Goal: Complete application form

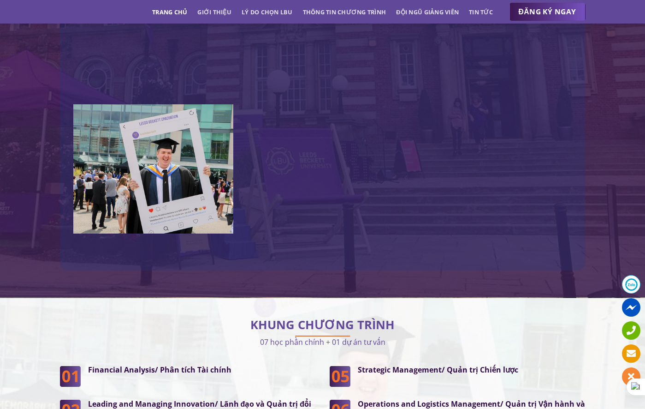
scroll to position [1962, 0]
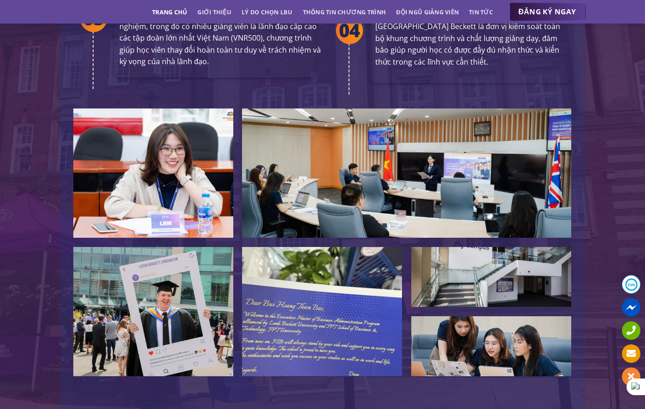
click at [558, 13] on span "ĐĂNG KÝ NGAY" at bounding box center [548, 12] width 58 height 12
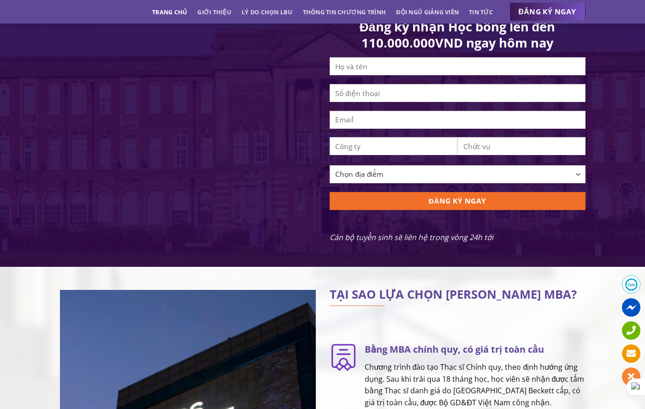
scroll to position [909, 0]
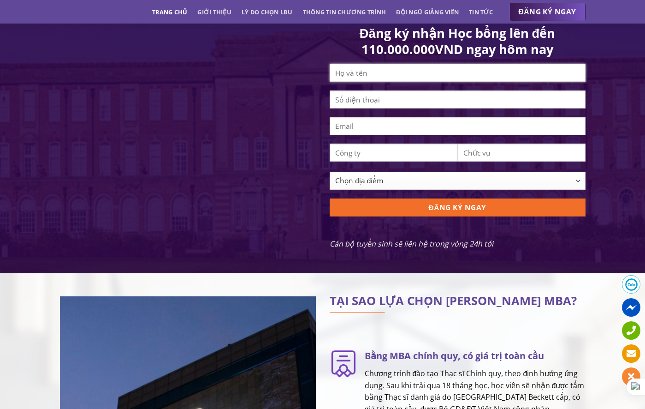
click at [388, 80] on input "Contact form" at bounding box center [458, 73] width 256 height 18
click at [370, 81] on input "Contact form" at bounding box center [458, 73] width 256 height 18
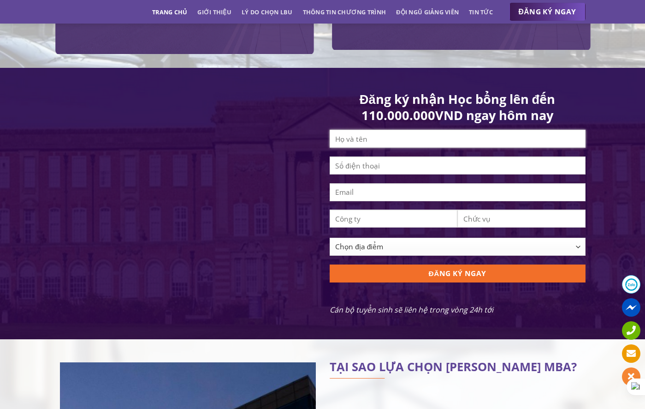
scroll to position [842, 0]
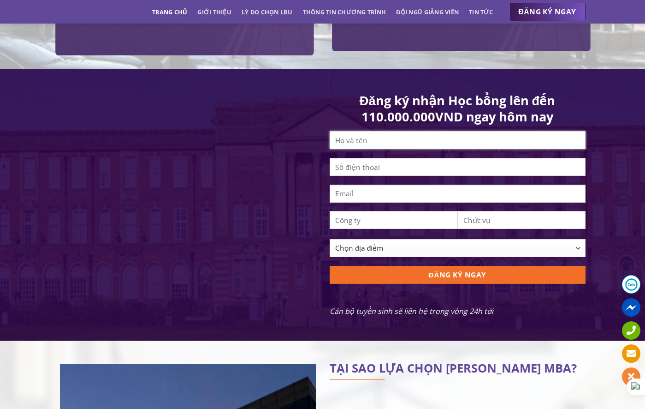
click at [374, 149] on input "Contact form" at bounding box center [458, 140] width 256 height 18
type input "[PERSON_NAME]"
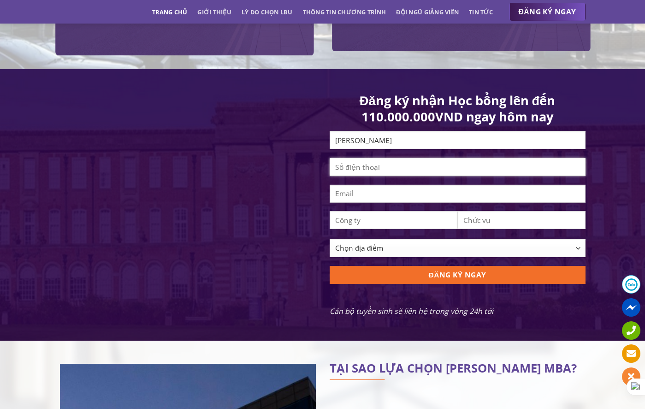
click at [385, 176] on input "Contact form" at bounding box center [458, 167] width 256 height 18
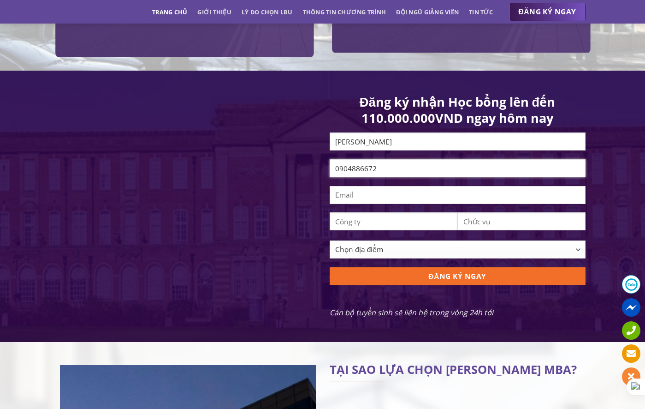
scroll to position [840, 0]
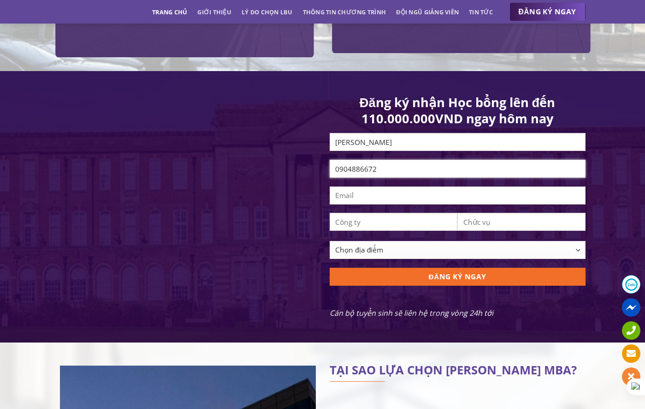
type input "0904886672"
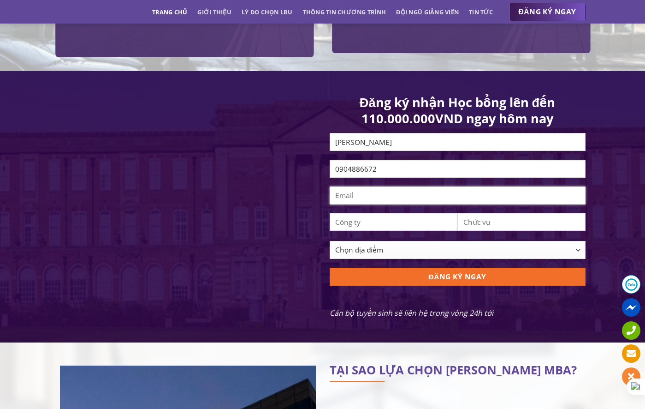
click at [380, 200] on input "Contact form" at bounding box center [458, 195] width 256 height 18
type input "d"
type input "[EMAIL_ADDRESS][DOMAIN_NAME]"
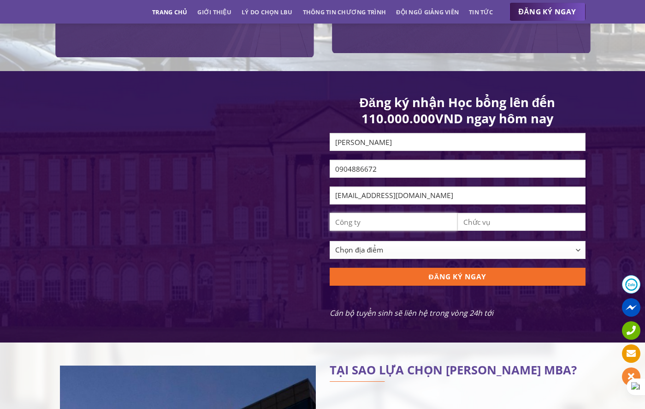
click at [406, 231] on input "Contact form" at bounding box center [394, 222] width 128 height 18
type input "h"
type input "H"
type input "h"
type input "công ty TNHH Mây Tre Hà Linh"
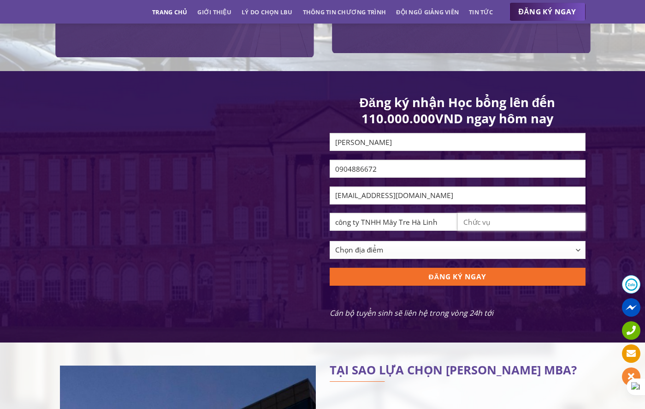
click at [498, 231] on input "Contact form" at bounding box center [522, 222] width 128 height 18
type input "nhân viên kinh doanh"
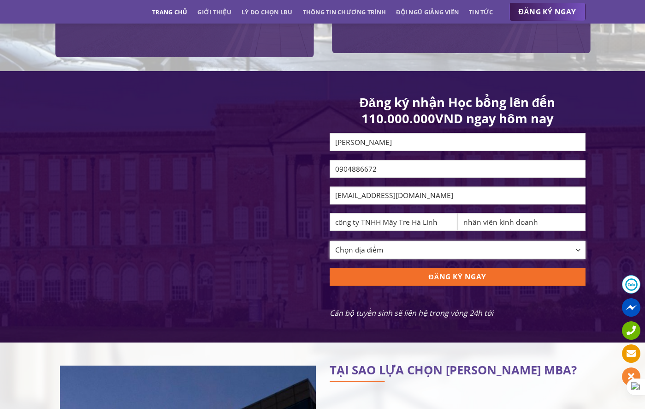
click at [418, 259] on select "Chọn địa điểm [GEOGRAPHIC_DATA] [GEOGRAPHIC_DATA] [GEOGRAPHIC_DATA] [GEOGRAPHIC…" at bounding box center [458, 250] width 256 height 18
select select "[GEOGRAPHIC_DATA]"
click at [330, 247] on select "Chọn địa điểm [GEOGRAPHIC_DATA] [GEOGRAPHIC_DATA] [GEOGRAPHIC_DATA] [GEOGRAPHIC…" at bounding box center [458, 250] width 256 height 18
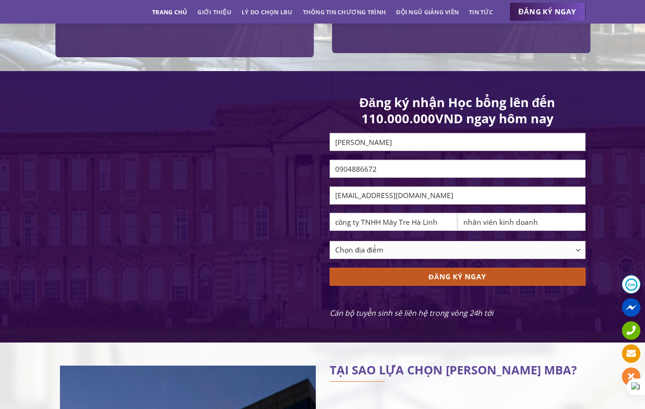
click at [434, 279] on input "ĐĂNG KÝ NGAY" at bounding box center [458, 277] width 256 height 18
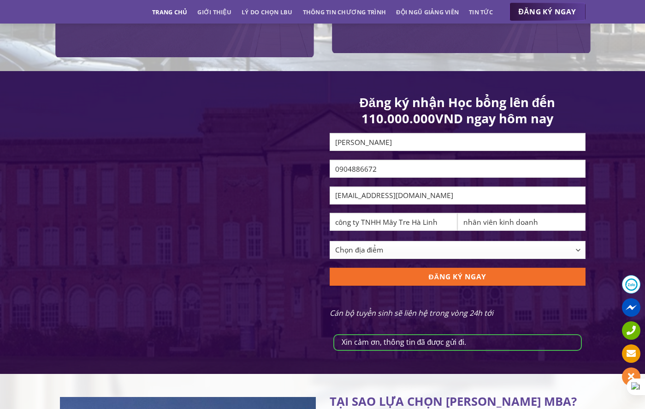
click at [540, 10] on span "ĐĂNG KÝ NGAY" at bounding box center [548, 12] width 58 height 12
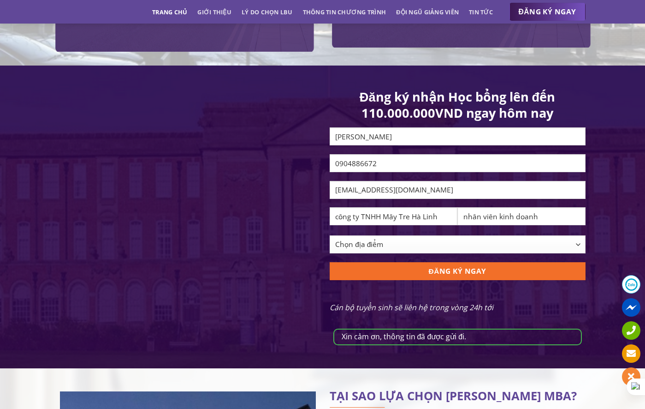
scroll to position [813, 0]
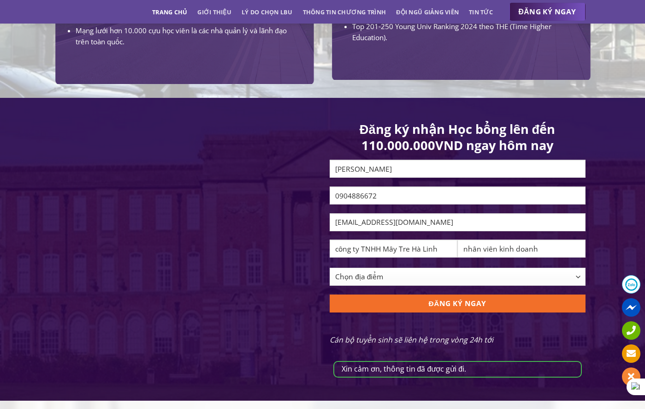
click at [287, 142] on div "Xin cảm ơn, thông tin đã được gửi đi. Đăng ký nhận Học bổng lên đến 110.000.000…" at bounding box center [323, 261] width 540 height 280
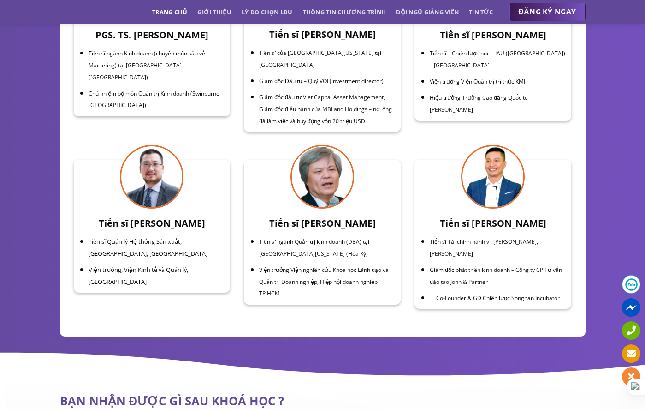
scroll to position [3513, 0]
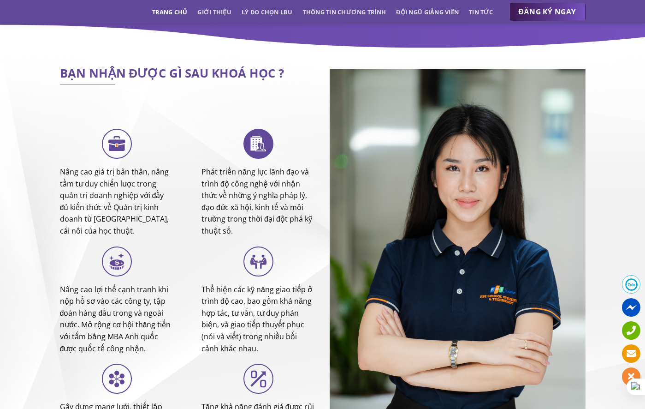
click at [312, 166] on p "Phát triển năng lực lãnh đạo và trình độ công nghệ với nhận thức về những ý ngh…" at bounding box center [259, 201] width 114 height 71
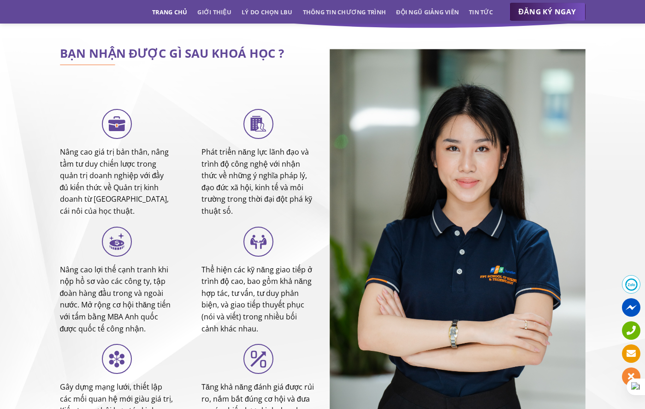
scroll to position [3774, 0]
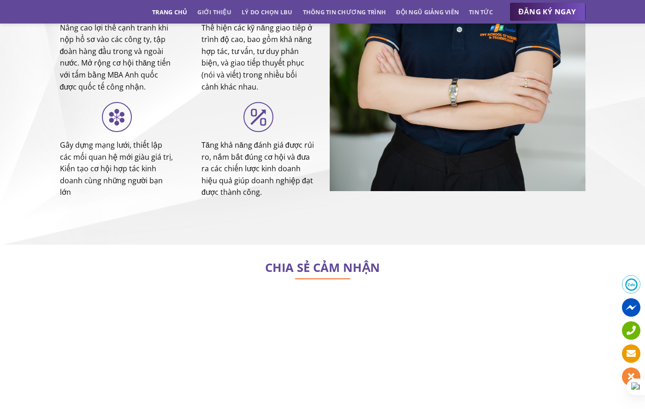
click at [317, 132] on div ".st0{fill:#743BBC;} Phát triển năng lực lãnh đạo và trình độ công nghệ với nhận…" at bounding box center [259, 35] width 142 height 354
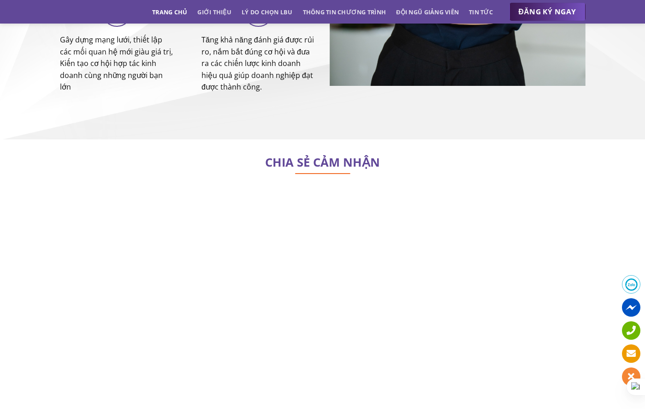
scroll to position [4026, 0]
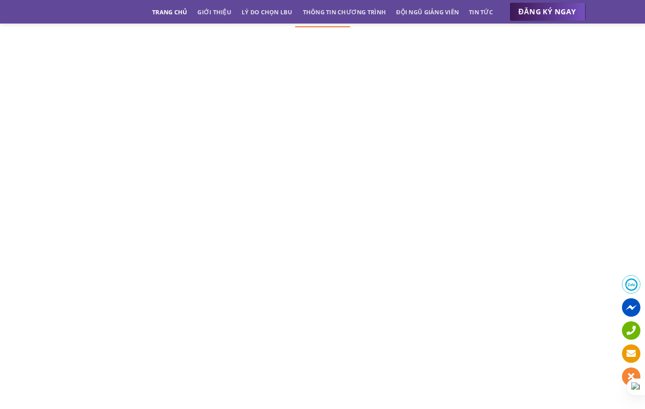
click at [321, 131] on div at bounding box center [188, 145] width 270 height 167
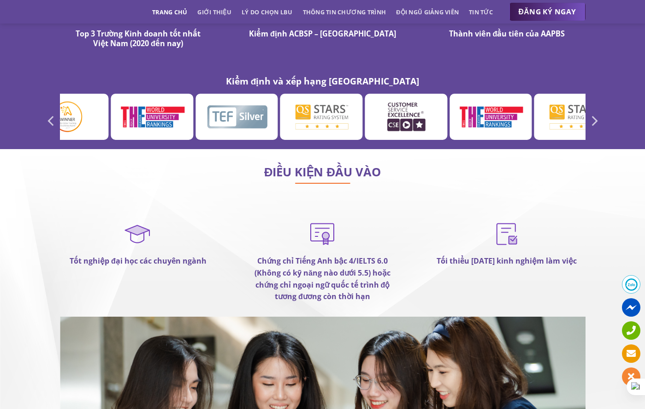
scroll to position [5300, 0]
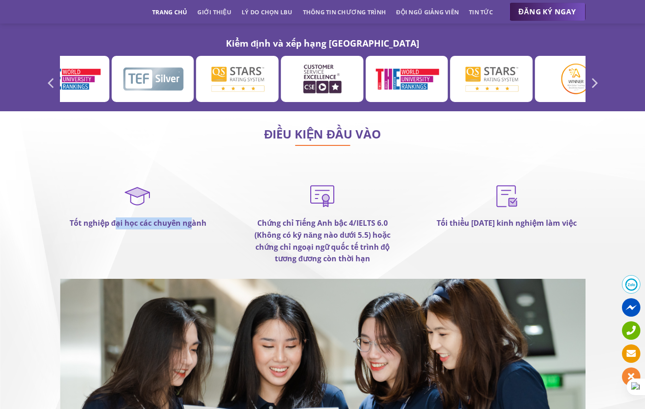
drag, startPoint x: 115, startPoint y: 188, endPoint x: 192, endPoint y: 183, distance: 76.7
click at [192, 218] on strong "Tốt nghiệp đại học các chuyên ngành" at bounding box center [138, 223] width 137 height 10
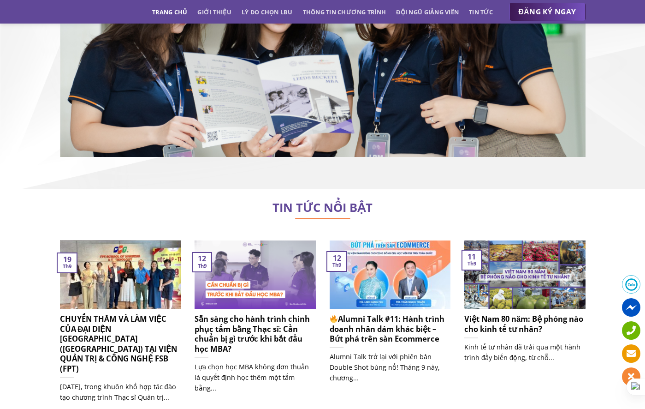
scroll to position [5654, 0]
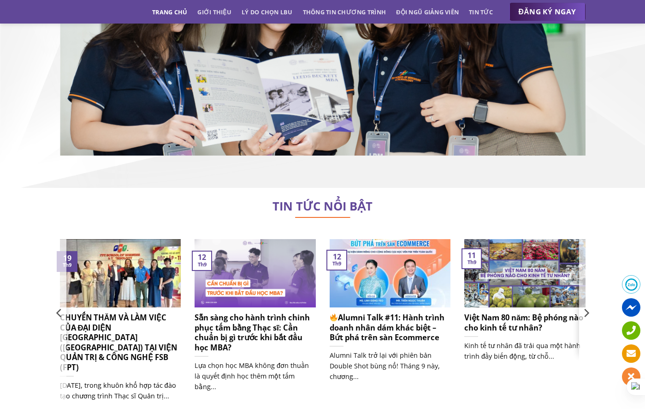
click at [129, 312] on h5 "CHUYẾN THĂM VÀ LÀM VIỆC CỦA ĐẠI DIỆN [GEOGRAPHIC_DATA] ([GEOGRAPHIC_DATA]) TẠI …" at bounding box center [120, 342] width 121 height 60
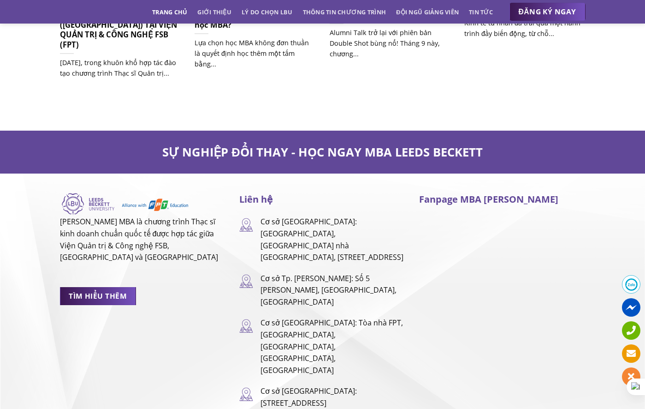
scroll to position [5654, 0]
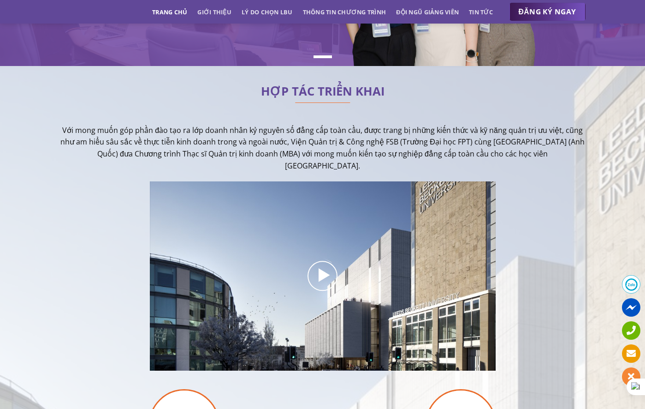
scroll to position [305, 0]
